Goal: Task Accomplishment & Management: Use online tool/utility

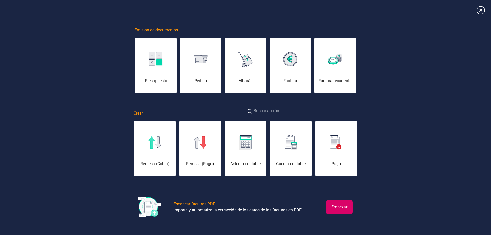
scroll to position [0, 26]
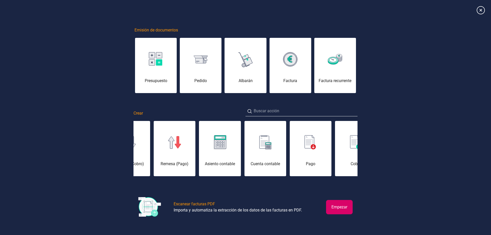
click at [42, 45] on div "Emisión de documentos Presupuesto [PERSON_NAME] Factura Factura recurrente Crea…" at bounding box center [245, 118] width 491 height 230
click at [478, 12] on icon at bounding box center [480, 10] width 9 height 9
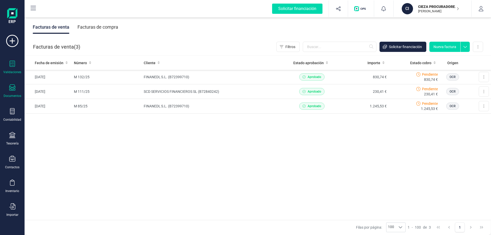
click at [13, 69] on div "Validaciones" at bounding box center [12, 68] width 20 height 14
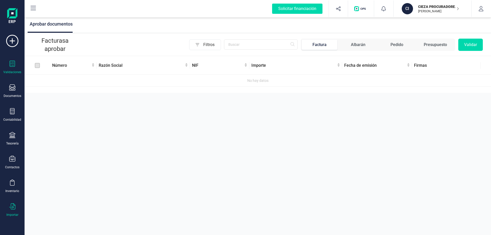
click at [14, 210] on div at bounding box center [12, 206] width 6 height 7
click at [54, 157] on span "Facturas" at bounding box center [53, 158] width 27 height 6
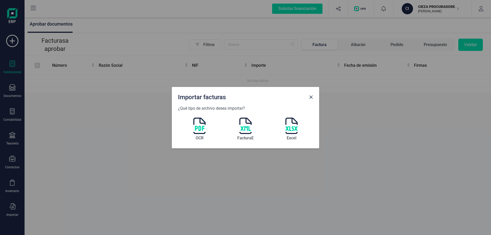
click at [198, 124] on img at bounding box center [199, 126] width 12 height 16
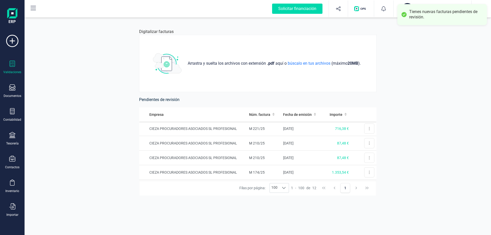
click at [16, 68] on div "Validaciones" at bounding box center [12, 68] width 20 height 14
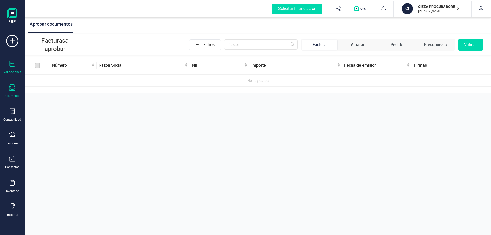
click at [9, 90] on div "Documentos" at bounding box center [12, 91] width 20 height 14
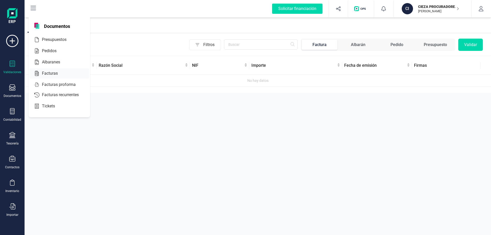
click at [50, 74] on span "Facturas" at bounding box center [53, 73] width 27 height 6
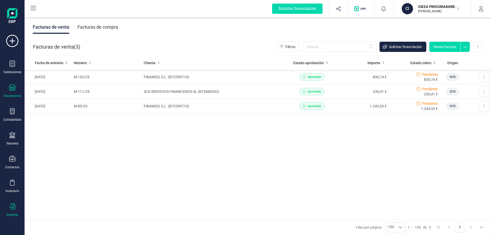
click at [12, 203] on icon at bounding box center [12, 206] width 6 height 6
click at [16, 64] on div "Validaciones" at bounding box center [12, 68] width 20 height 14
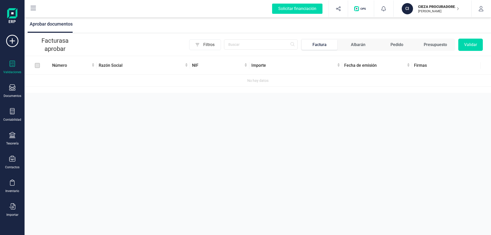
click at [35, 65] on label at bounding box center [37, 66] width 5 height 6
click at [14, 207] on icon at bounding box center [12, 206] width 6 height 6
click at [13, 188] on div "Inventario" at bounding box center [12, 186] width 20 height 14
click at [14, 93] on div "Documentos" at bounding box center [12, 91] width 20 height 14
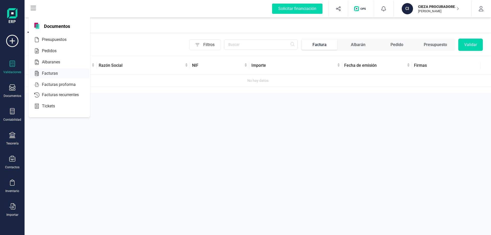
click at [49, 73] on span "Facturas" at bounding box center [53, 73] width 27 height 6
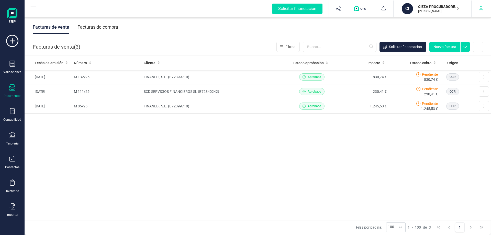
click at [482, 12] on button "button" at bounding box center [481, 9] width 19 height 16
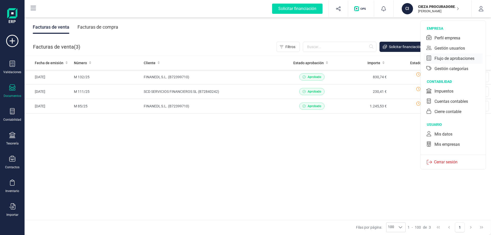
click at [448, 62] on div "Flujo de aprobaciones" at bounding box center [453, 58] width 59 height 10
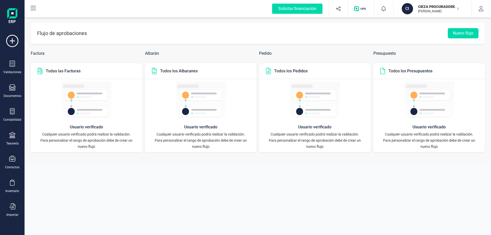
click at [42, 72] on icon at bounding box center [40, 71] width 6 height 6
click at [41, 71] on icon at bounding box center [40, 71] width 5 height 6
click at [478, 10] on icon "button" at bounding box center [480, 8] width 5 height 5
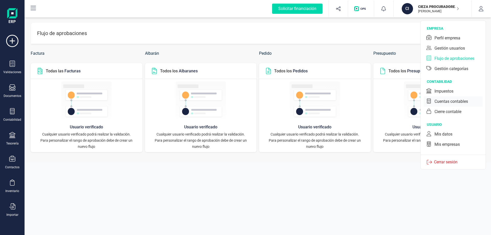
click at [448, 103] on div "Cuentas contables" at bounding box center [450, 101] width 33 height 6
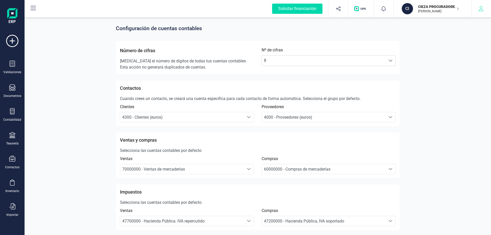
click at [476, 9] on button "button" at bounding box center [481, 9] width 19 height 16
click at [375, 41] on div "Número de cifras [MEDICAL_DATA] el número de digitos de todas tus cuentas conta…" at bounding box center [258, 57] width 284 height 33
click at [13, 36] on icon at bounding box center [12, 41] width 12 height 12
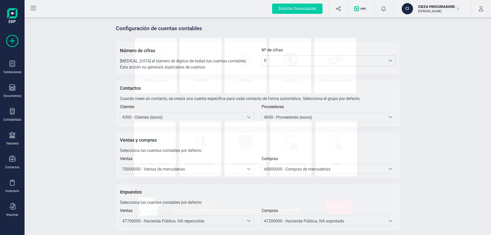
scroll to position [0, 26]
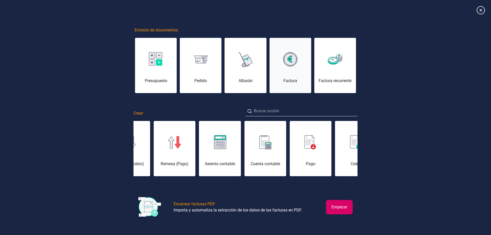
click at [283, 74] on div "Factura" at bounding box center [291, 68] width 42 height 31
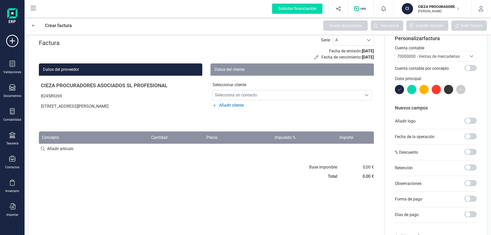
scroll to position [51, 0]
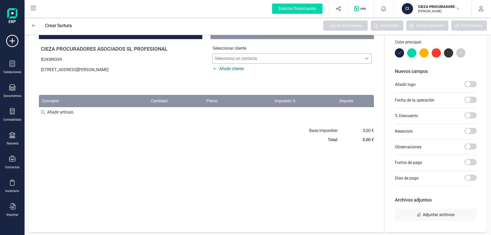
click at [235, 59] on span "Selecciona un contacto" at bounding box center [287, 58] width 149 height 10
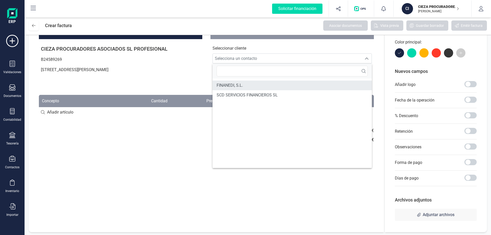
click at [232, 88] on span "FINANEDI, S.L." at bounding box center [230, 85] width 26 height 6
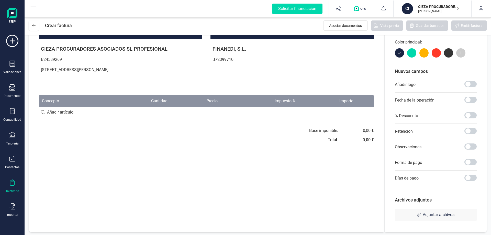
click at [14, 192] on div "Inventario" at bounding box center [12, 191] width 14 height 4
click at [55, 135] on span "Artículos" at bounding box center [53, 135] width 27 height 6
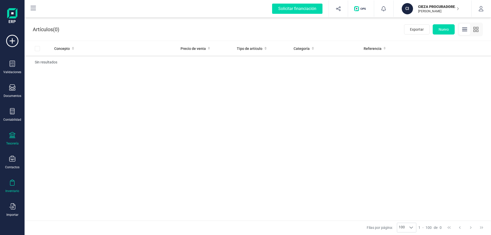
click at [13, 142] on div "Tesorería" at bounding box center [12, 143] width 13 height 4
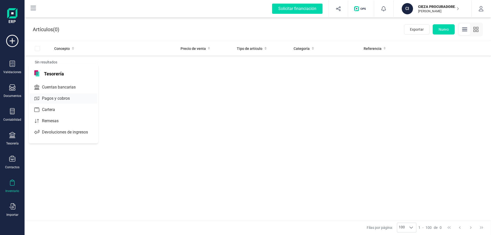
click at [55, 97] on span "Pagos y cobros" at bounding box center [59, 98] width 39 height 6
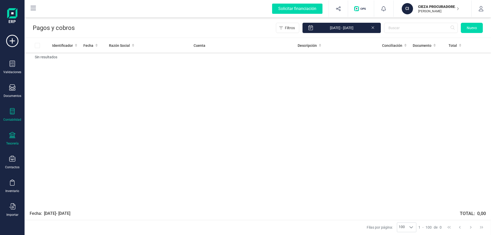
click at [6, 118] on div "Contabilidad" at bounding box center [12, 120] width 18 height 4
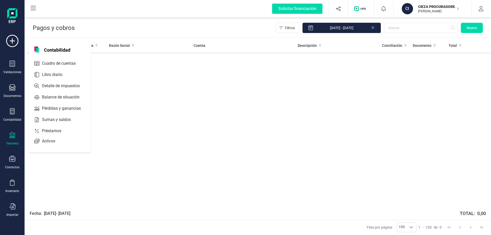
drag, startPoint x: 60, startPoint y: 106, endPoint x: 154, endPoint y: 88, distance: 95.8
click at [175, 81] on div "Identificador Fecha Razón Social Cuenta Descripción Conciliación Documento Tota…" at bounding box center [258, 121] width 466 height 167
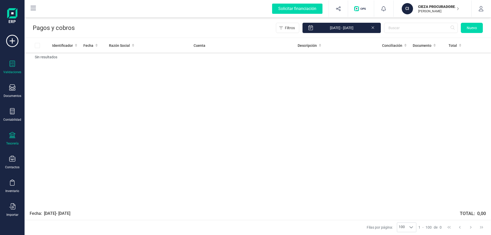
click at [15, 73] on div "Validaciones" at bounding box center [12, 72] width 18 height 4
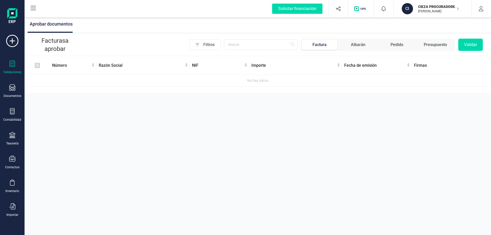
click at [3, 131] on div "Validaciones Documentos Documentos Presupuestos Pedidos Albaranes Facturas Fact…" at bounding box center [12, 140] width 20 height 210
click at [13, 142] on div "Tesorería" at bounding box center [12, 143] width 13 height 4
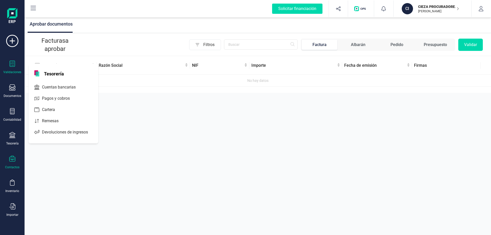
click at [14, 163] on div "Contactos" at bounding box center [12, 163] width 20 height 14
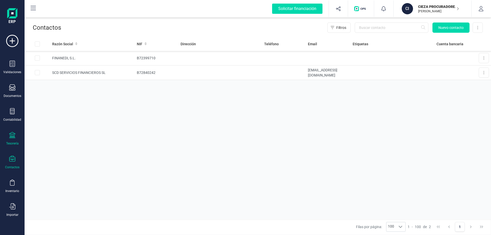
click at [17, 139] on div "Tesorería" at bounding box center [12, 139] width 20 height 14
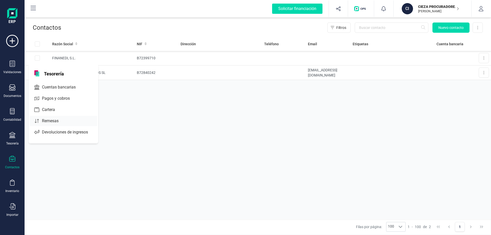
click at [53, 122] on span "Remesas" at bounding box center [54, 121] width 28 height 6
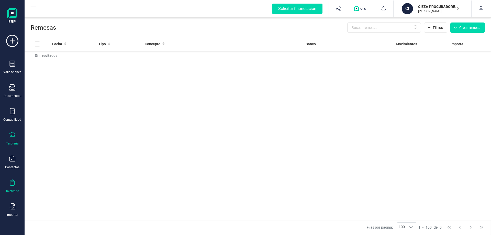
click at [12, 190] on div "Inventario" at bounding box center [12, 191] width 14 height 4
click at [17, 65] on div "Validaciones" at bounding box center [12, 68] width 20 height 14
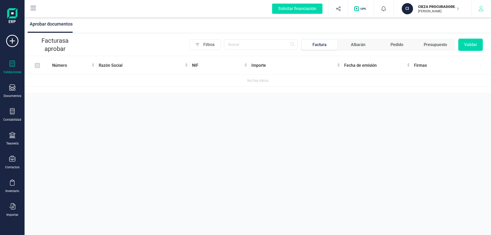
click at [479, 9] on icon "button" at bounding box center [480, 8] width 5 height 5
click at [389, 46] on span "Pedido" at bounding box center [397, 45] width 36 height 10
click at [352, 46] on div "Albarán" at bounding box center [358, 45] width 15 height 6
click at [317, 44] on div "Factura" at bounding box center [319, 45] width 14 height 6
click at [208, 43] on span "Filtros" at bounding box center [211, 45] width 17 height 10
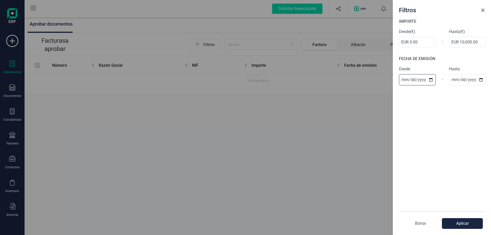
click at [431, 81] on input "date" at bounding box center [417, 79] width 37 height 11
type input "[DATE]"
click at [479, 78] on input "date" at bounding box center [467, 79] width 37 height 11
type input "[DATE]"
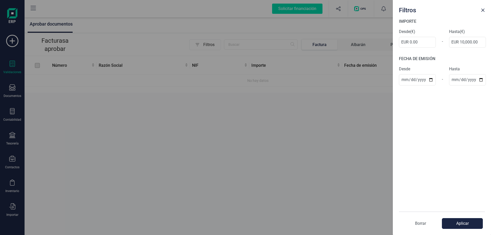
click at [464, 226] on button "Aplicar" at bounding box center [462, 223] width 41 height 11
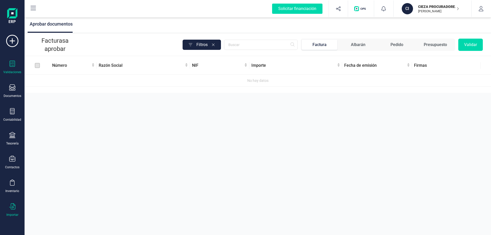
click at [15, 206] on icon at bounding box center [12, 206] width 6 height 6
click at [52, 170] on span "Productos" at bounding box center [55, 170] width 30 height 6
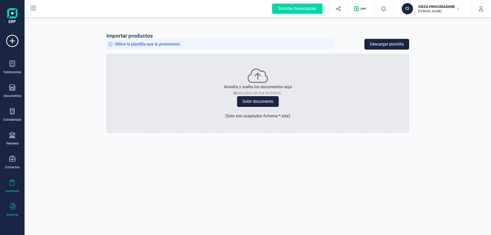
click at [13, 190] on div "Inventario" at bounding box center [12, 191] width 14 height 4
click at [14, 207] on icon at bounding box center [12, 206] width 6 height 6
click at [47, 159] on span "Facturas" at bounding box center [53, 158] width 27 height 6
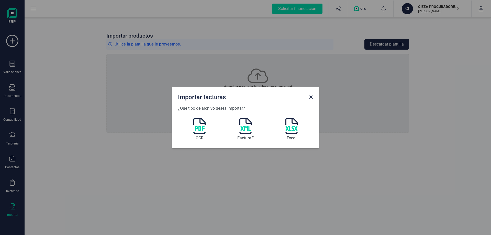
click at [204, 129] on img at bounding box center [199, 126] width 12 height 16
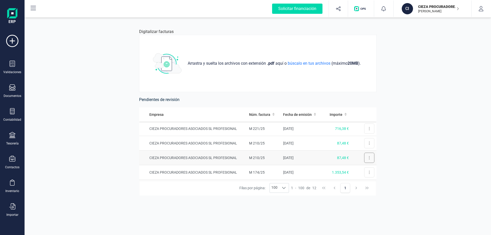
click at [369, 158] on icon at bounding box center [369, 157] width 1 height 3
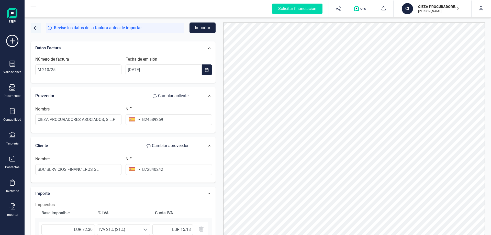
click at [32, 28] on button "button" at bounding box center [36, 28] width 10 height 10
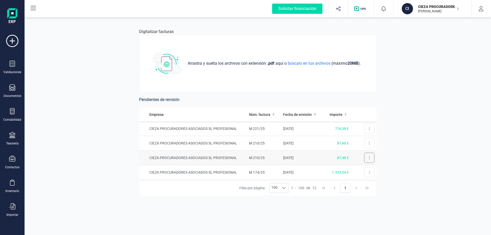
click at [366, 160] on button at bounding box center [369, 158] width 10 height 10
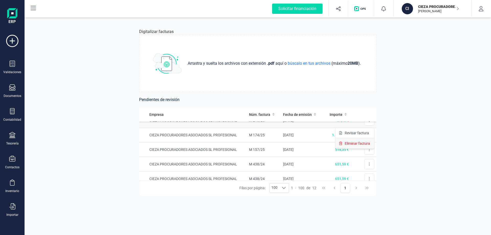
scroll to position [26, 0]
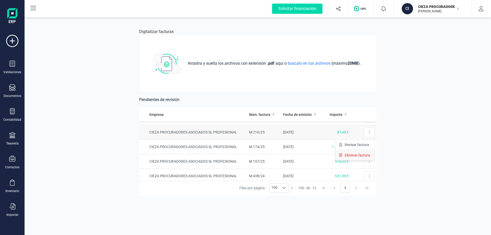
click at [350, 157] on span "Eliminar factura" at bounding box center [357, 155] width 25 height 5
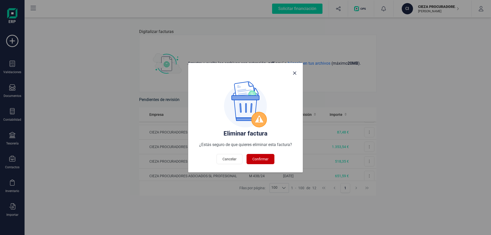
click at [257, 158] on span "Confirmar" at bounding box center [260, 158] width 16 height 5
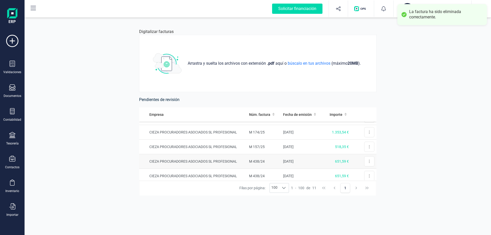
scroll to position [0, 0]
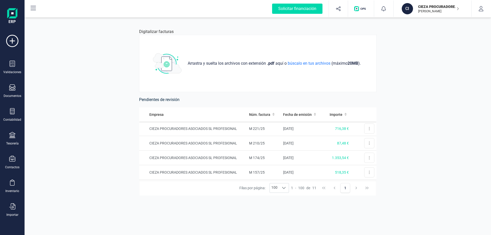
drag, startPoint x: 115, startPoint y: 145, endPoint x: 124, endPoint y: 147, distance: 9.3
click at [115, 145] on div "Digitalizar facturas Arrastra y suelta los archivos con extensión .pdf aquí o b…" at bounding box center [258, 125] width 466 height 219
click at [369, 158] on icon at bounding box center [369, 158] width 1 height 4
click at [358, 169] on span "Revisar factura" at bounding box center [357, 170] width 24 height 5
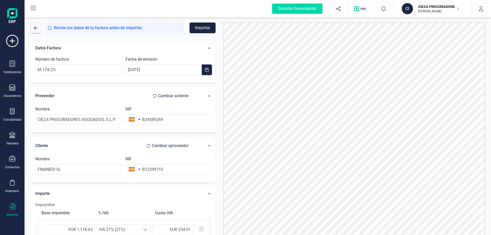
click at [10, 207] on icon at bounding box center [12, 206] width 6 height 6
click at [54, 160] on span "Facturas" at bounding box center [53, 158] width 27 height 6
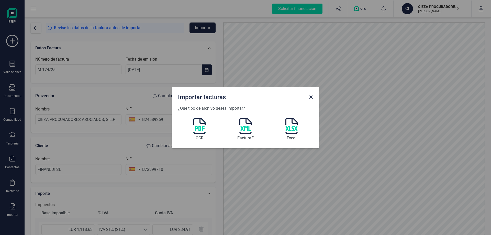
click at [204, 128] on img at bounding box center [199, 126] width 12 height 16
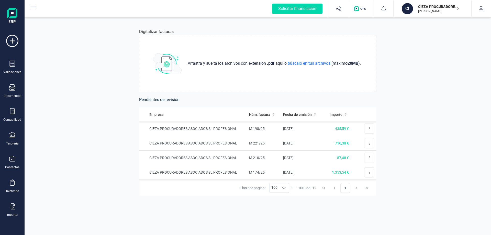
click at [111, 72] on div "Digitalizar facturas Arrastra y suelta los archivos con extensión .pdf aquí o b…" at bounding box center [258, 125] width 466 height 219
